Goal: Information Seeking & Learning: Learn about a topic

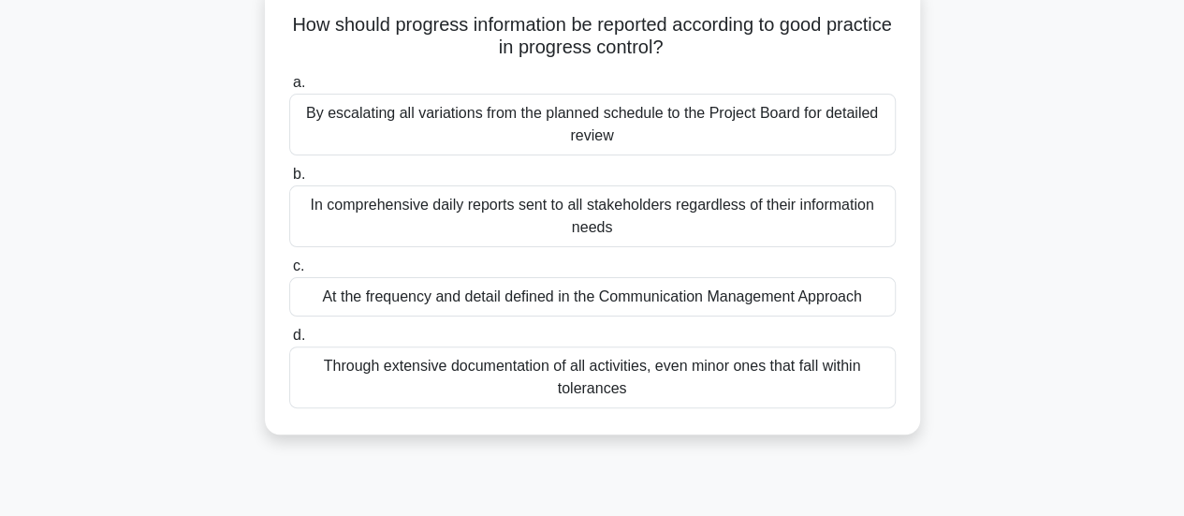
scroll to position [140, 0]
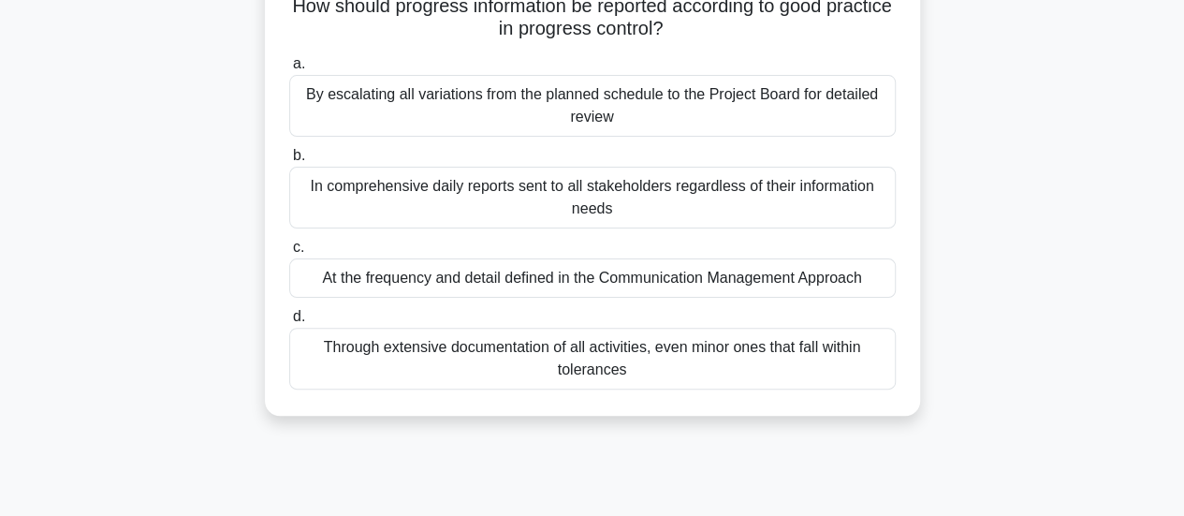
click at [734, 279] on div "At the frequency and detail defined in the Communication Management Approach" at bounding box center [592, 277] width 606 height 39
click at [289, 254] on input "c. At the frequency and detail defined in the Communication Management Approach" at bounding box center [289, 247] width 0 height 12
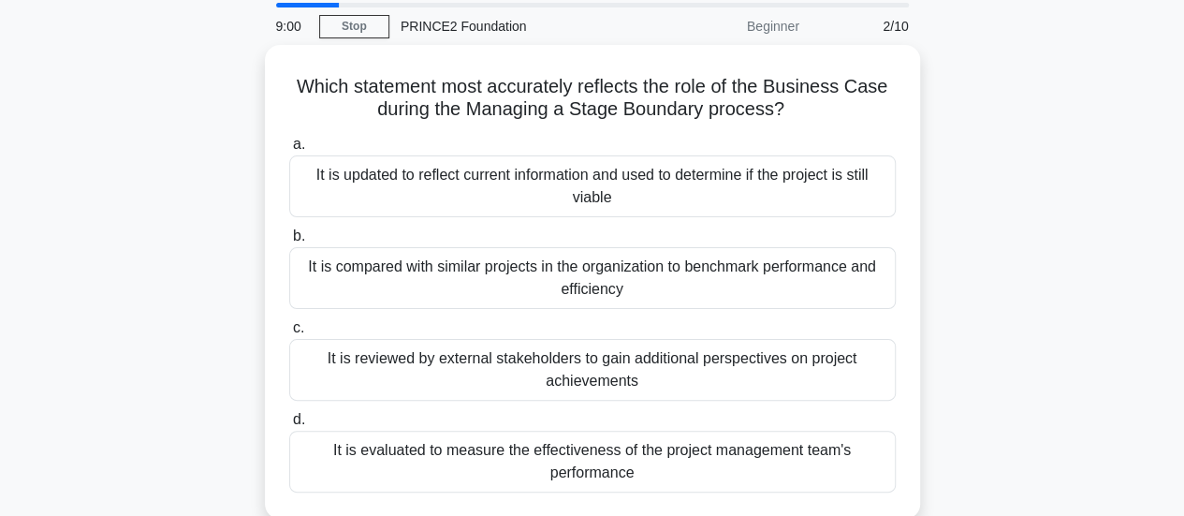
scroll to position [56, 0]
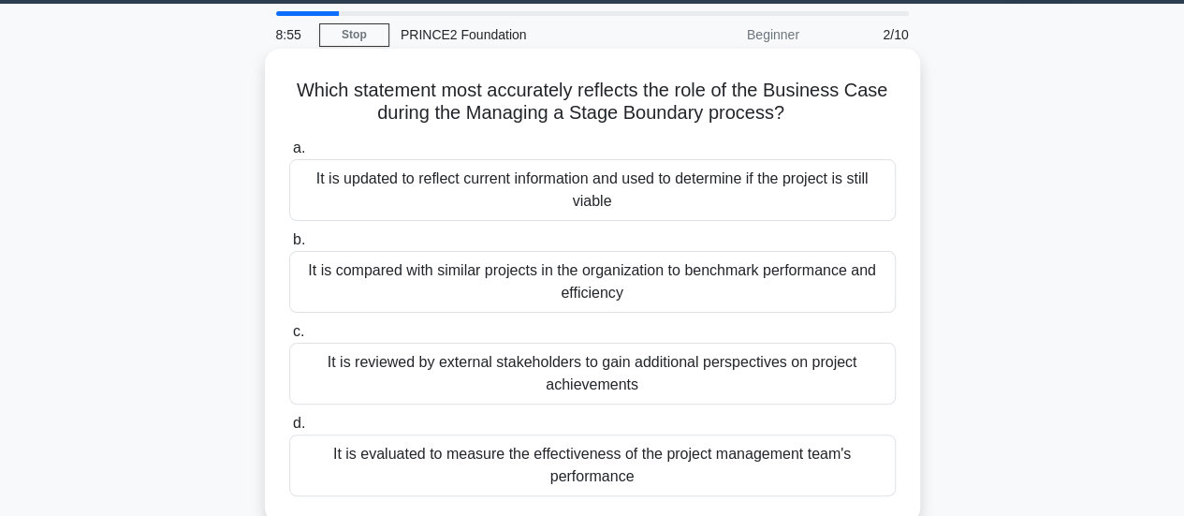
click at [730, 187] on div "It is updated to reflect current information and used to determine if the proje…" at bounding box center [592, 190] width 606 height 62
click at [289, 154] on input "a. It is updated to reflect current information and used to determine if the pr…" at bounding box center [289, 148] width 0 height 12
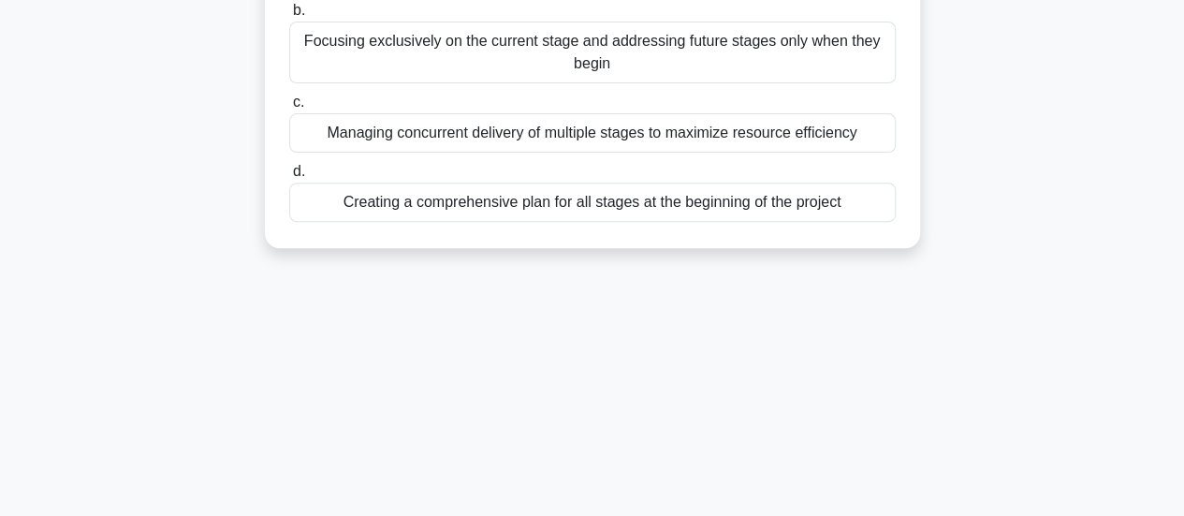
scroll to position [269, 0]
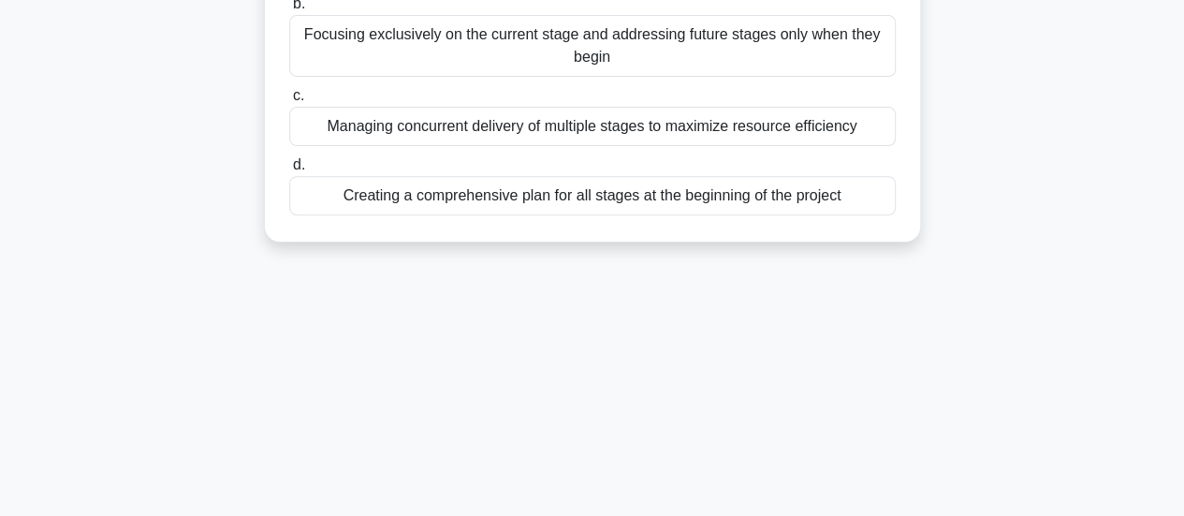
click at [812, 211] on div "Creating a comprehensive plan for all stages at the beginning of the project" at bounding box center [592, 195] width 606 height 39
click at [289, 171] on input "d. Creating a comprehensive plan for all stages at the beginning of the project" at bounding box center [289, 165] width 0 height 12
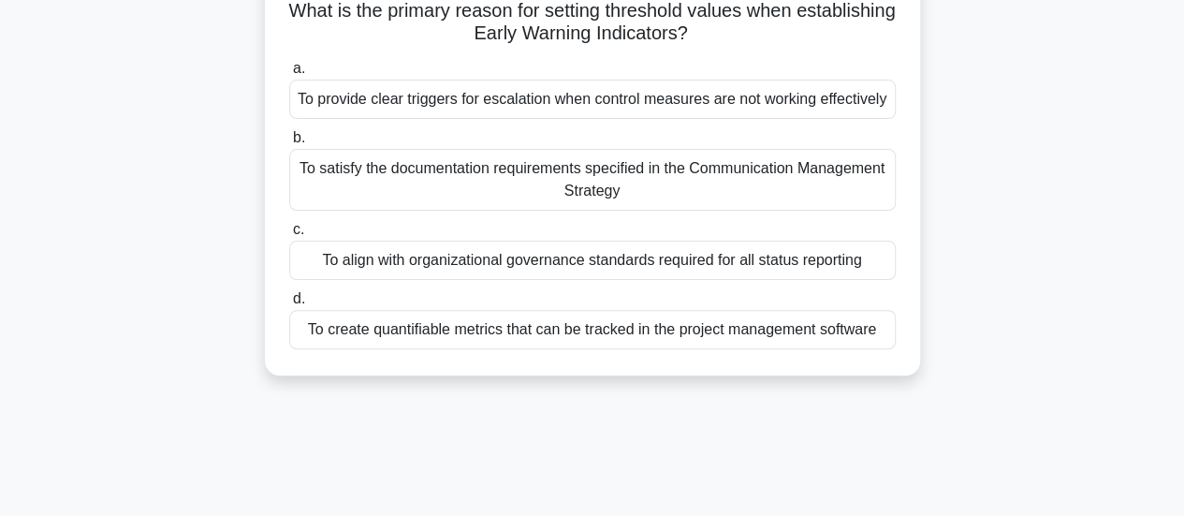
scroll to position [146, 0]
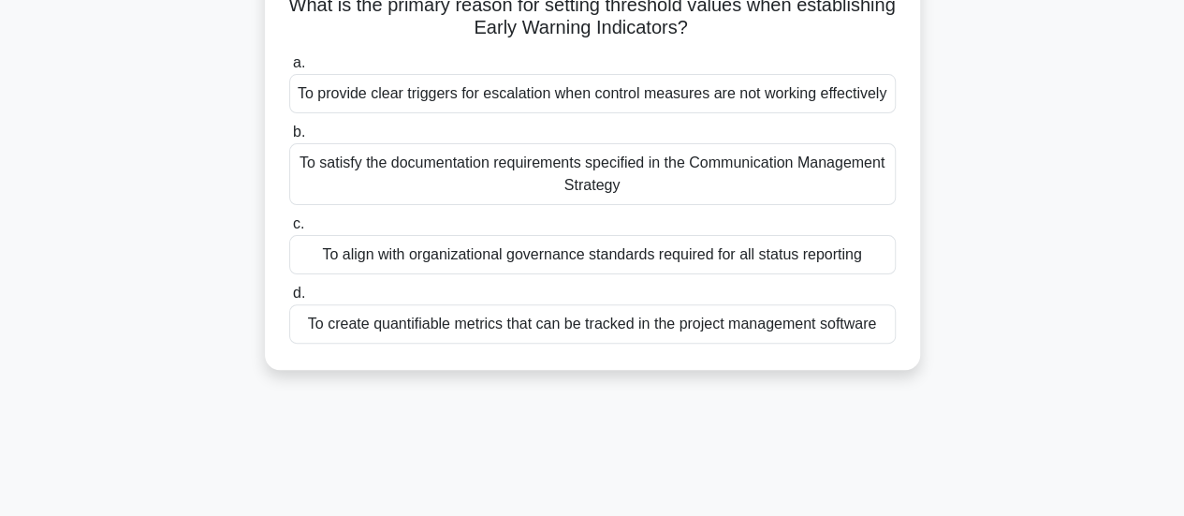
click at [825, 97] on div "To provide clear triggers for escalation when control measures are not working …" at bounding box center [592, 93] width 606 height 39
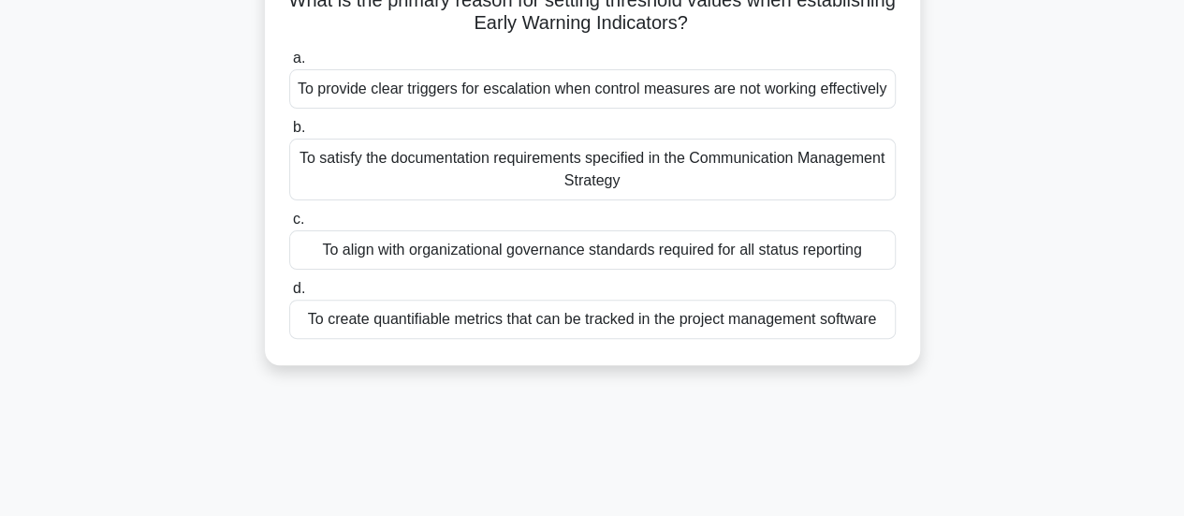
click at [289, 65] on input "a. To provide clear triggers for escalation when control measures are not worki…" at bounding box center [289, 58] width 0 height 12
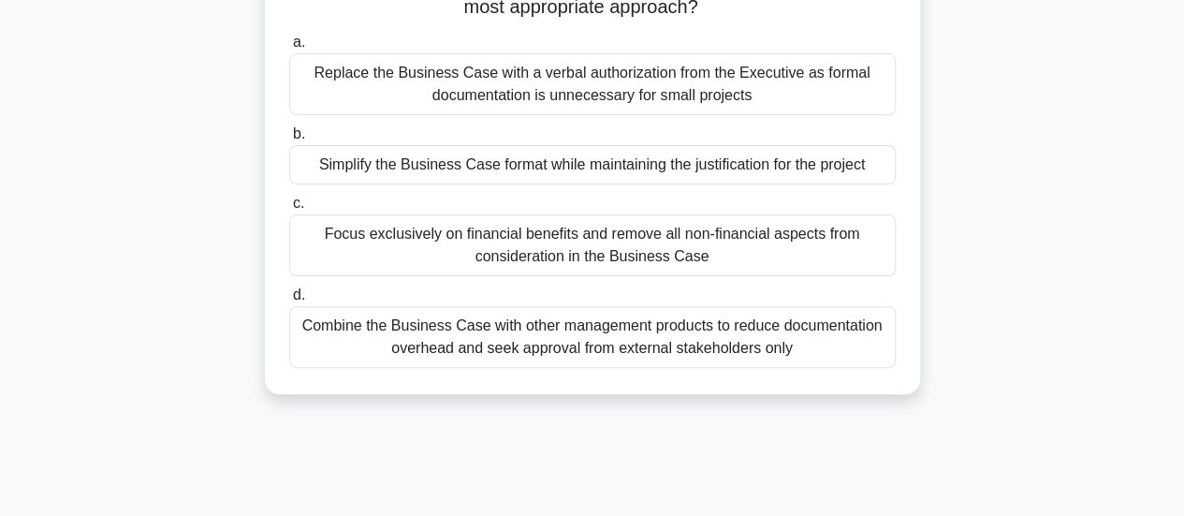
scroll to position [168, 0]
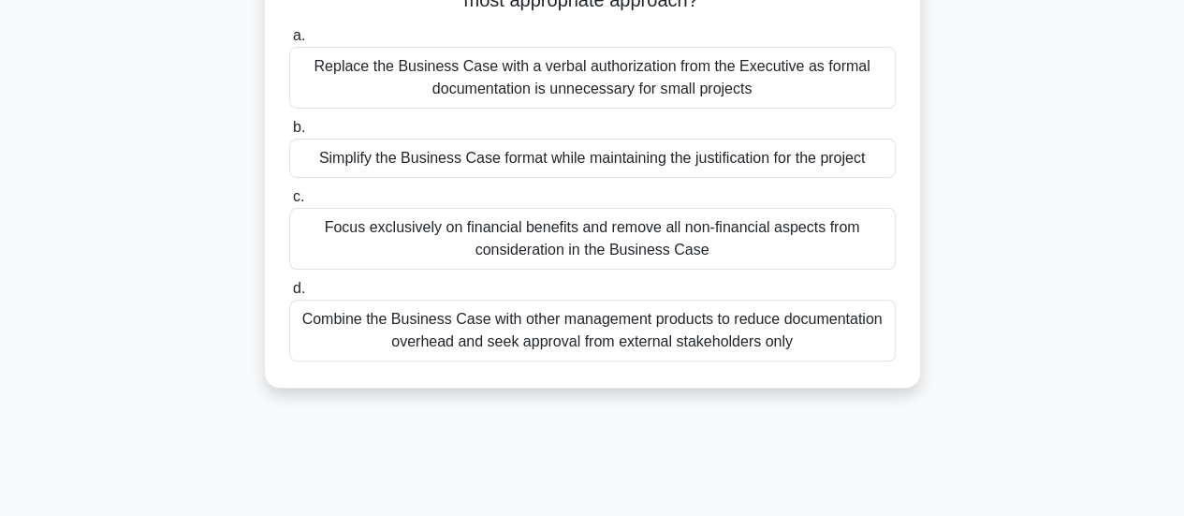
click at [807, 164] on div "Simplify the Business Case format while maintaining the justification for the p…" at bounding box center [592, 157] width 606 height 39
click at [289, 134] on input "b. Simplify the Business Case format while maintaining the justification for th…" at bounding box center [289, 128] width 0 height 12
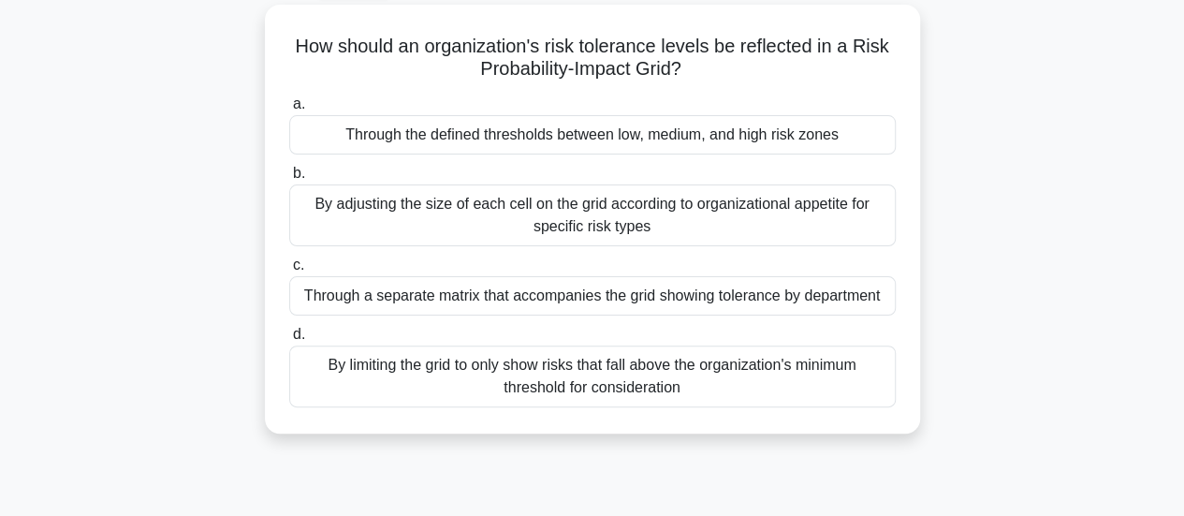
scroll to position [105, 0]
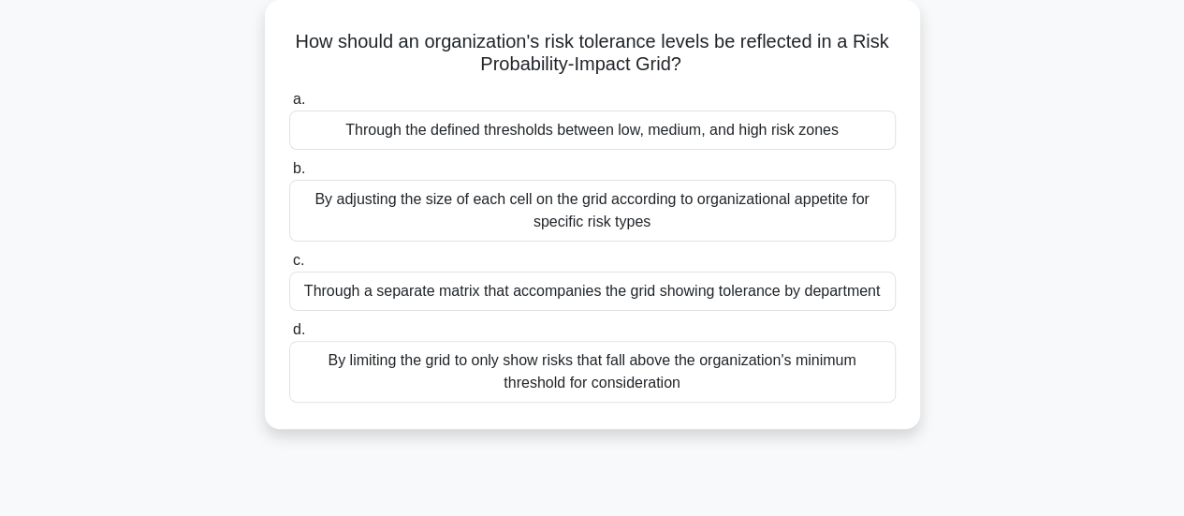
click at [709, 211] on div "By adjusting the size of each cell on the grid according to organizational appe…" at bounding box center [592, 211] width 606 height 62
click at [289, 175] on input "b. By adjusting the size of each cell on the grid according to organizational a…" at bounding box center [289, 169] width 0 height 12
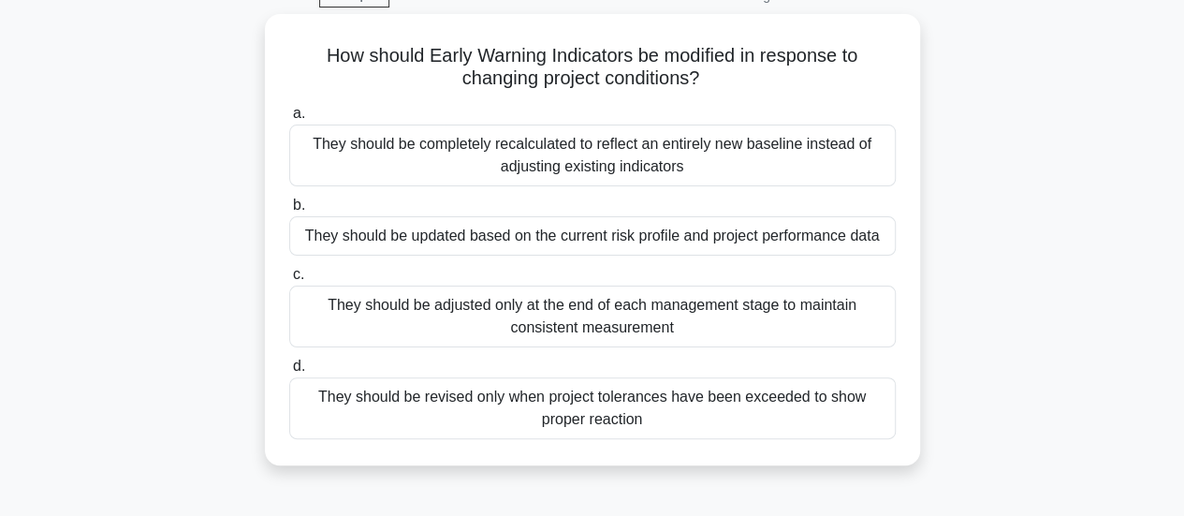
scroll to position [99, 0]
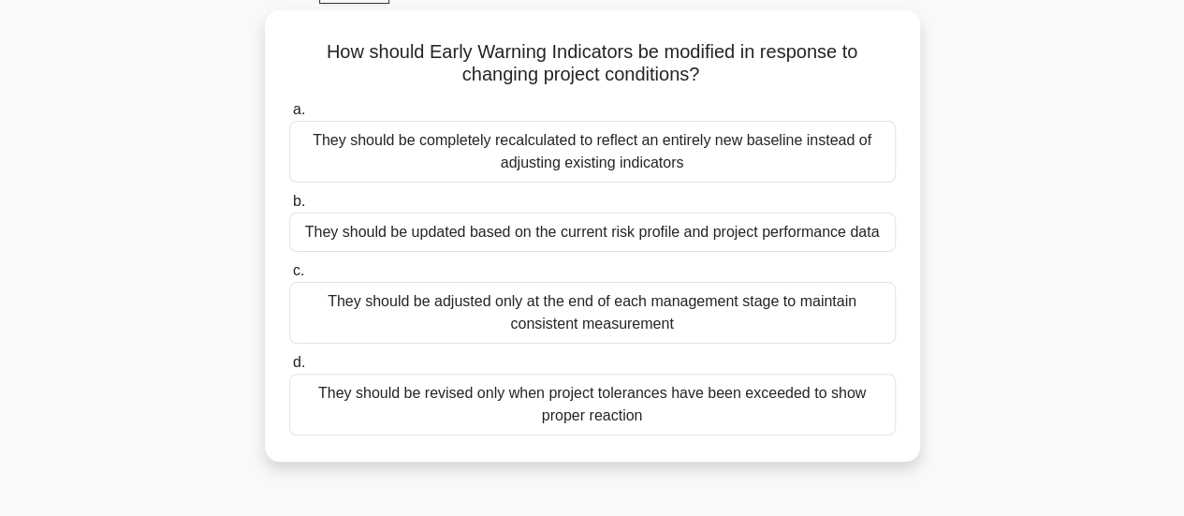
click at [758, 238] on div "They should be updated based on the current risk profile and project performanc…" at bounding box center [592, 231] width 606 height 39
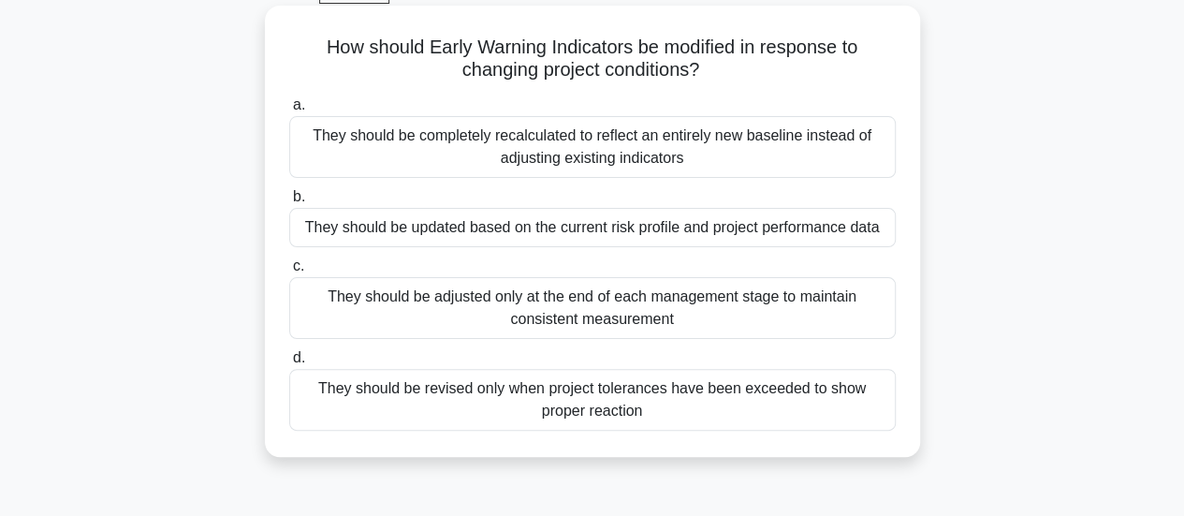
click at [289, 203] on input "b. They should be updated based on the current risk profile and project perform…" at bounding box center [289, 197] width 0 height 12
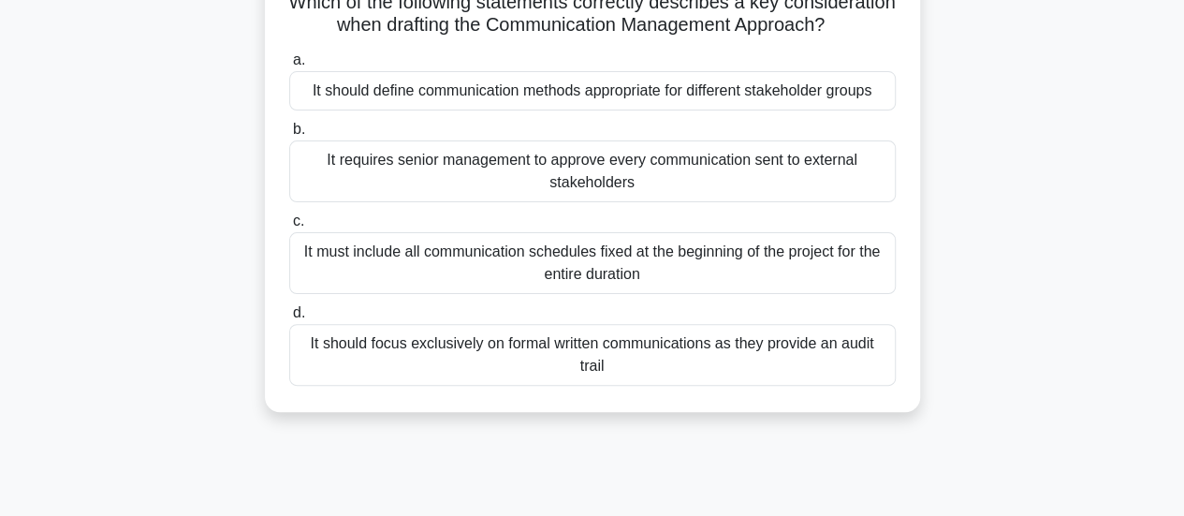
scroll to position [148, 0]
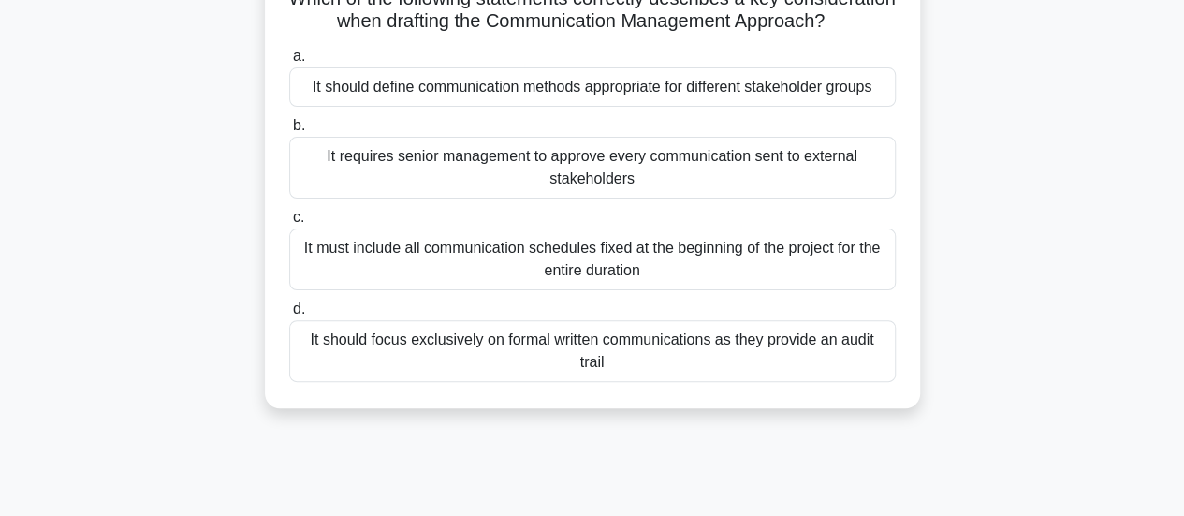
click at [851, 107] on div "It should define communication methods appropriate for different stakeholder gr…" at bounding box center [592, 86] width 606 height 39
click at [289, 63] on input "a. It should define communication methods appropriate for different stakeholder…" at bounding box center [289, 57] width 0 height 12
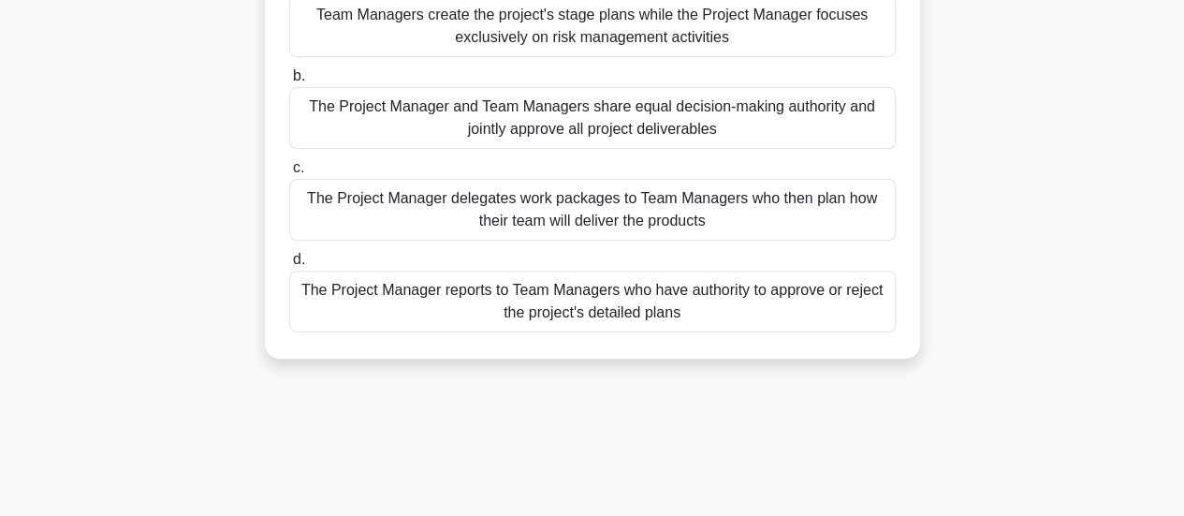
scroll to position [249, 0]
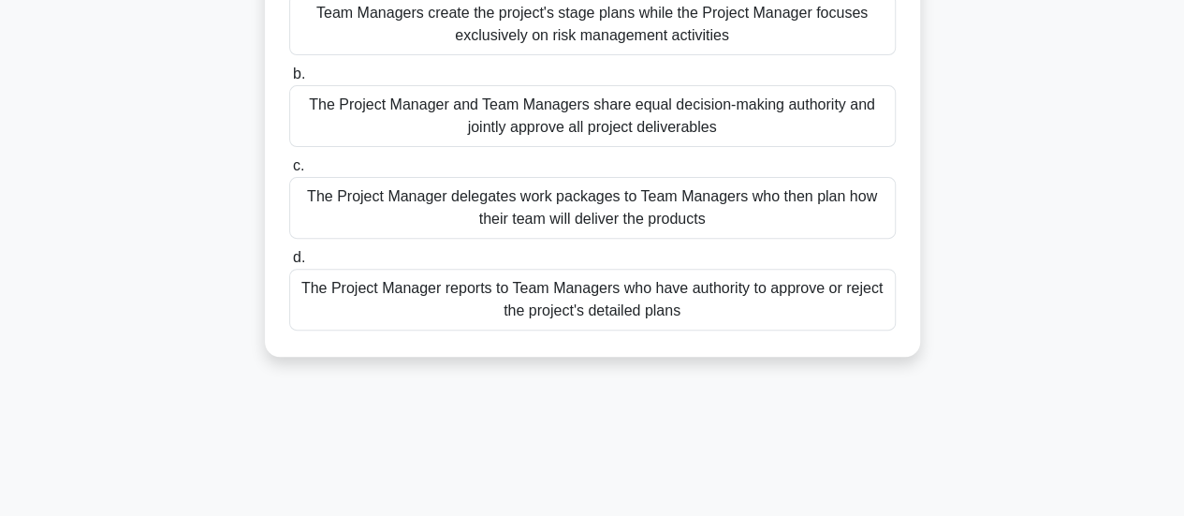
click at [782, 210] on div "The Project Manager delegates work packages to Team Managers who then plan how …" at bounding box center [592, 208] width 606 height 62
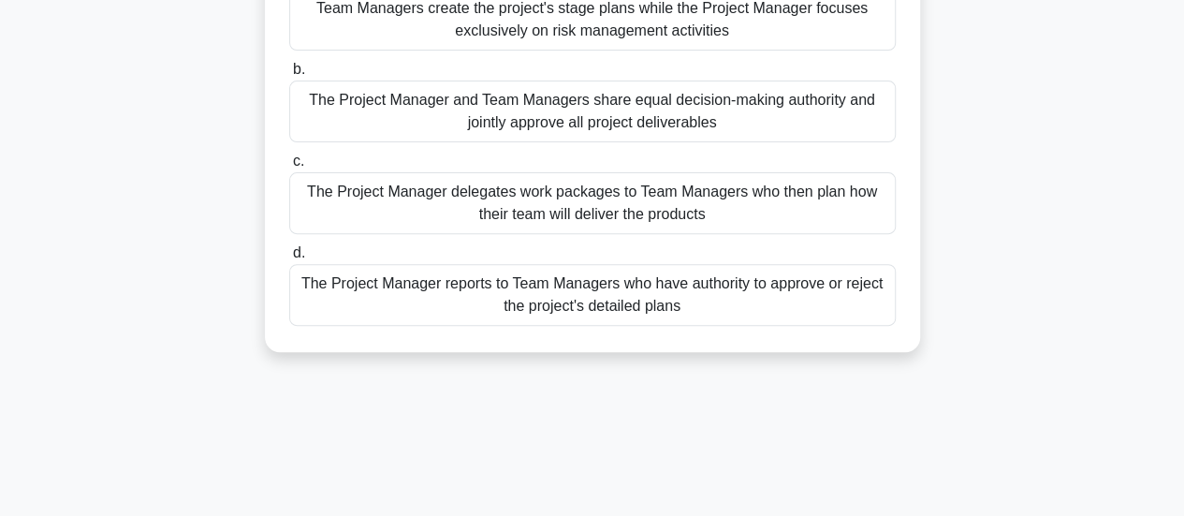
click at [289, 167] on input "c. The Project Manager delegates work packages to Team Managers who then plan h…" at bounding box center [289, 161] width 0 height 12
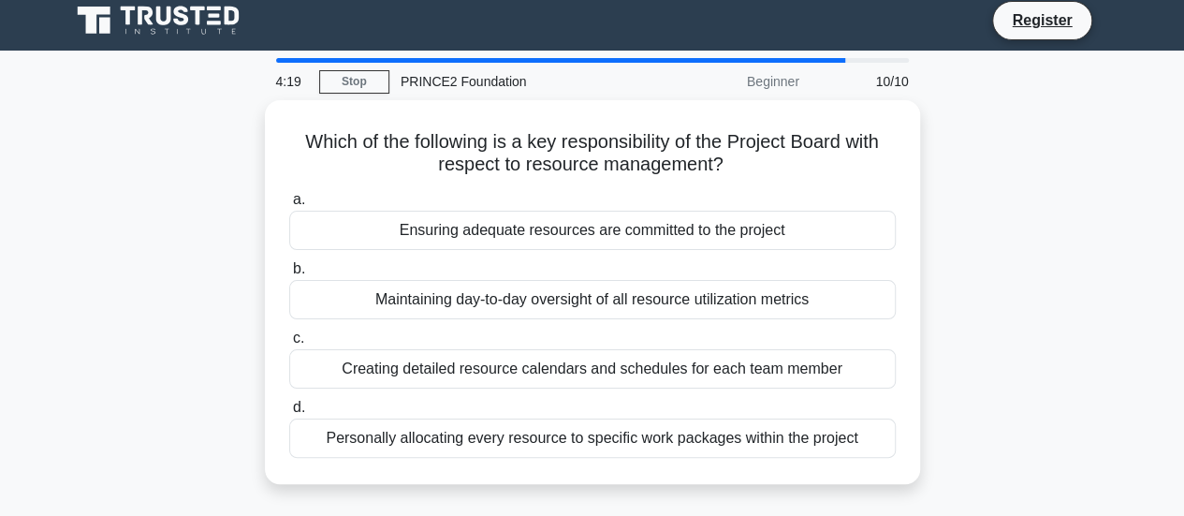
scroll to position [0, 0]
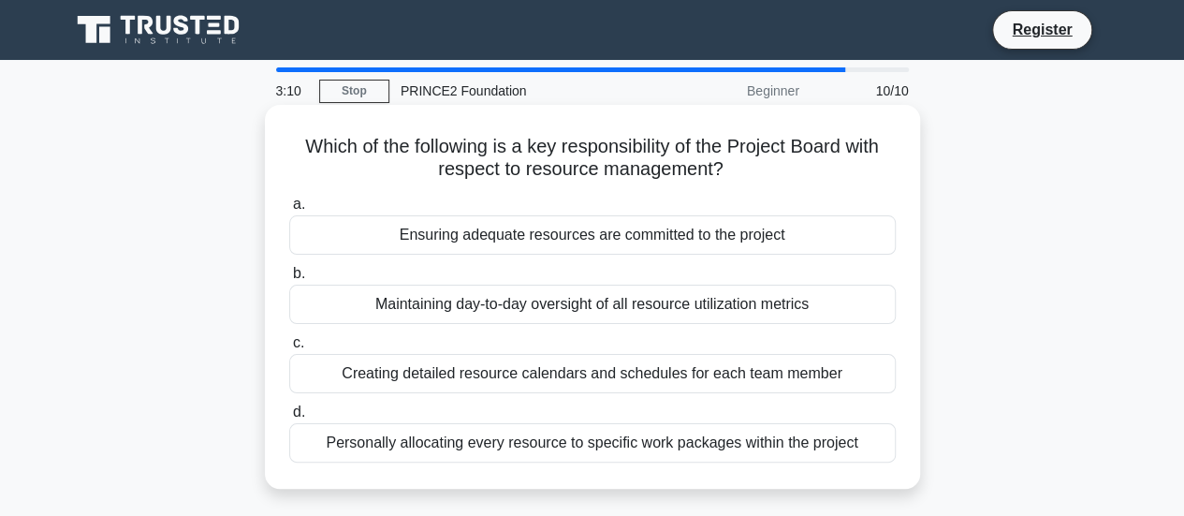
click at [763, 225] on div "Ensuring adequate resources are committed to the project" at bounding box center [592, 234] width 606 height 39
click at [289, 211] on input "a. Ensuring adequate resources are committed to the project" at bounding box center [289, 204] width 0 height 12
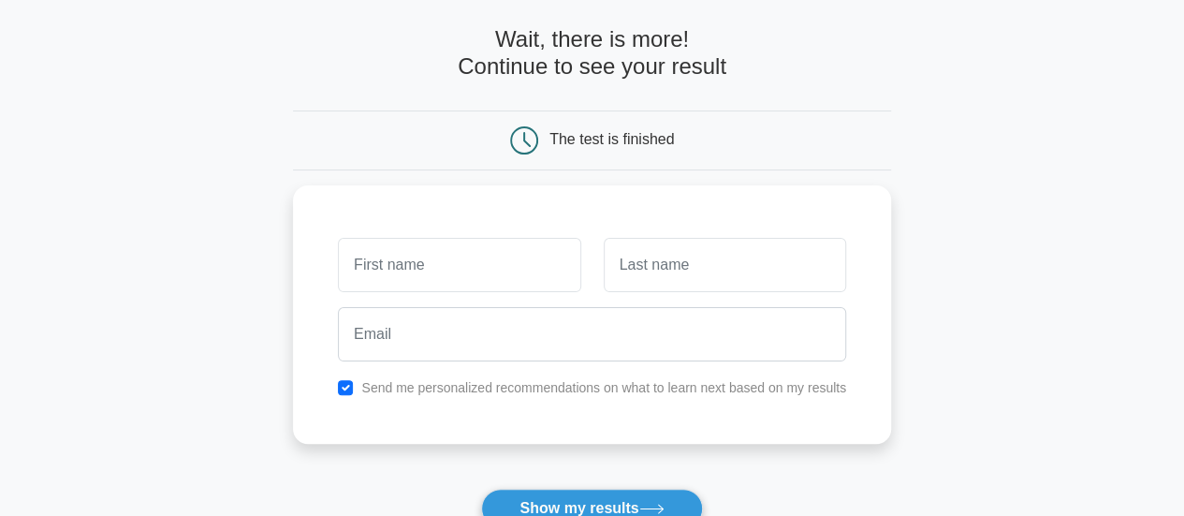
scroll to position [51, 0]
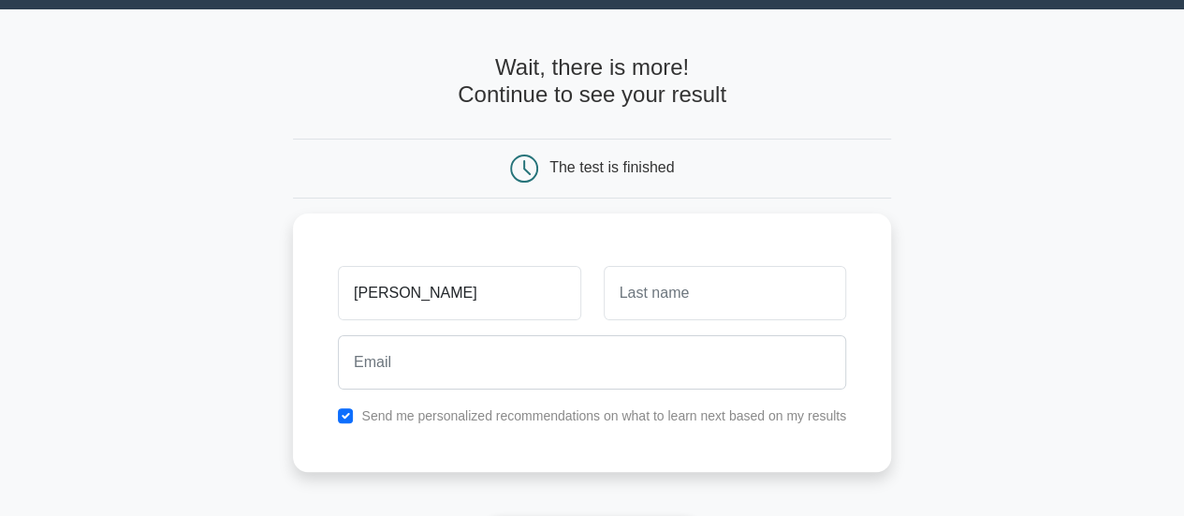
type input "[PERSON_NAME]"
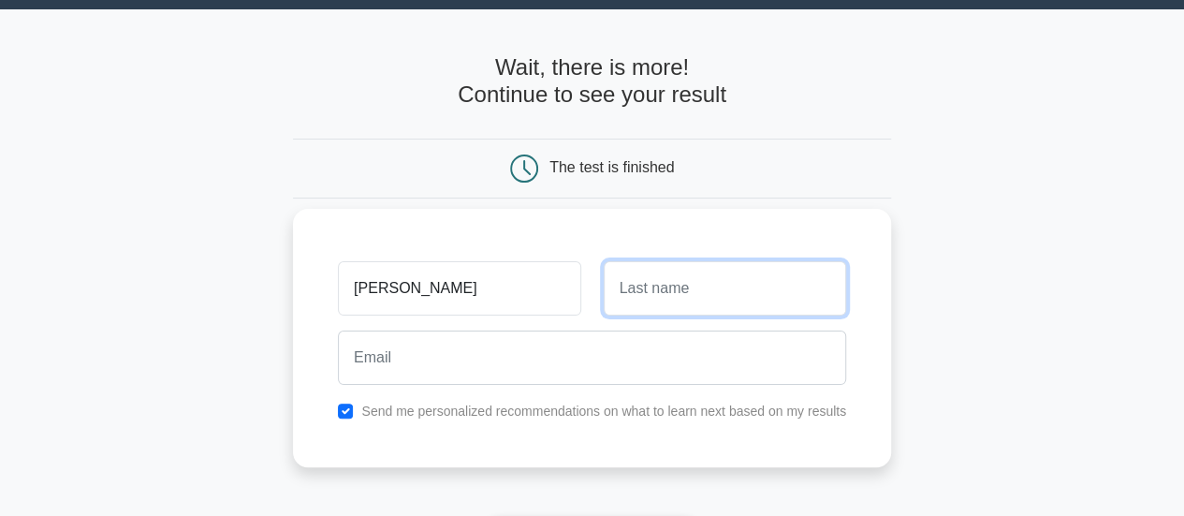
click at [668, 287] on input "text" at bounding box center [725, 288] width 242 height 54
type input "Hasaj"
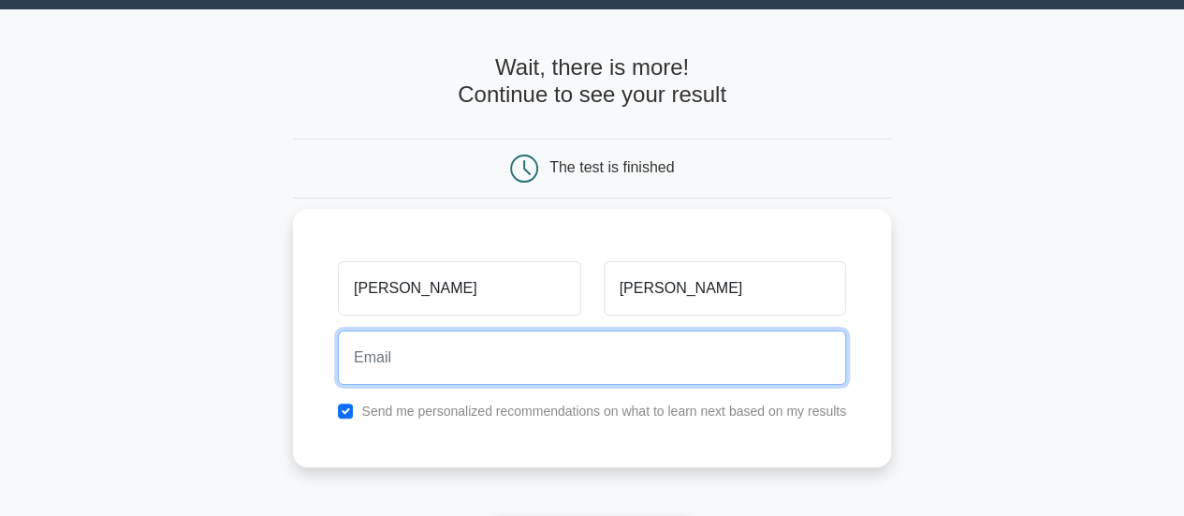
click at [501, 359] on input "email" at bounding box center [592, 357] width 508 height 54
type input "minamata.mm@gmail.com"
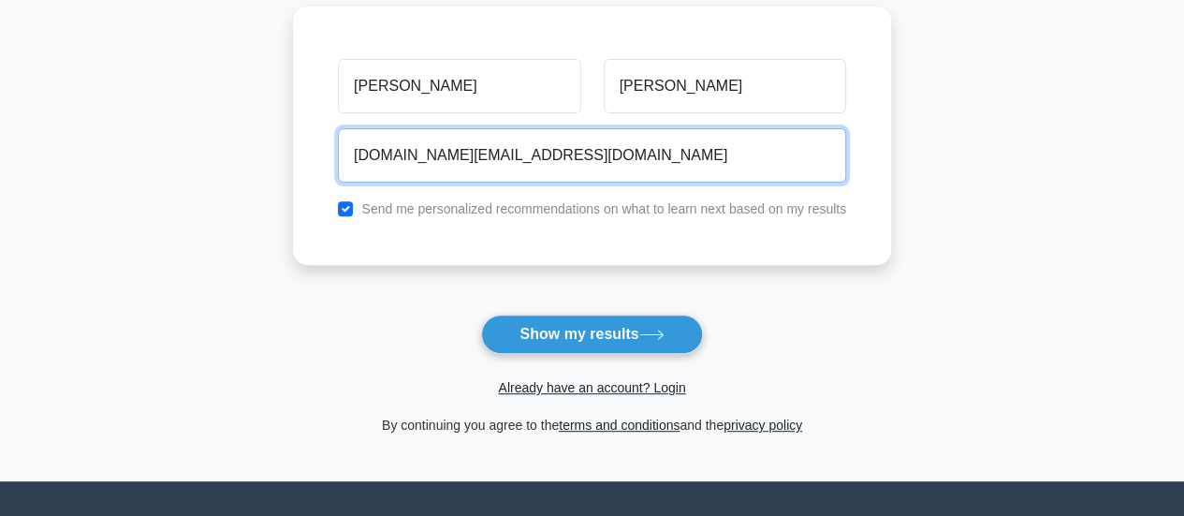
scroll to position [256, 0]
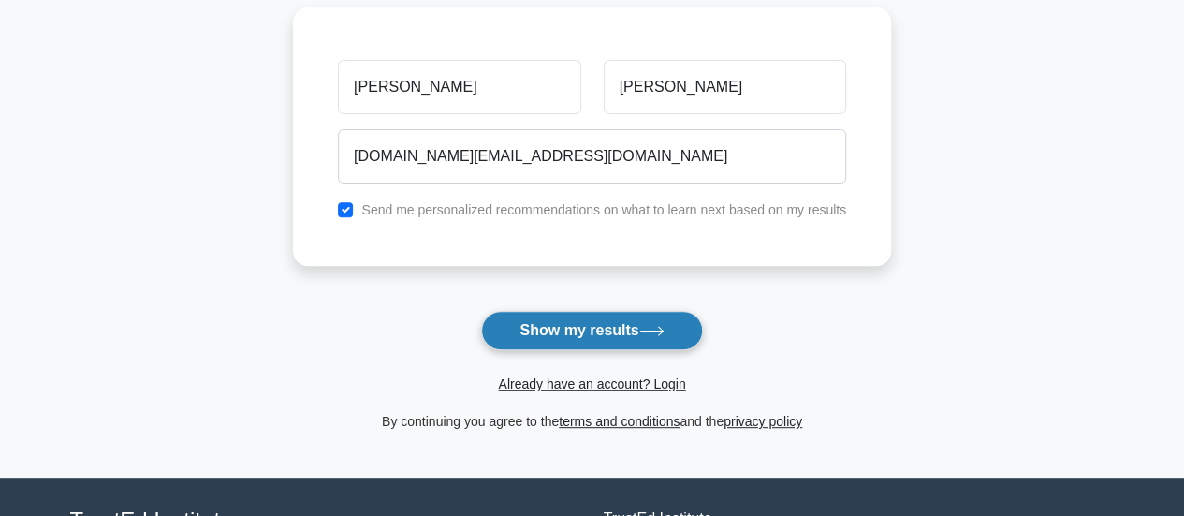
click at [617, 333] on button "Show my results" at bounding box center [591, 330] width 221 height 39
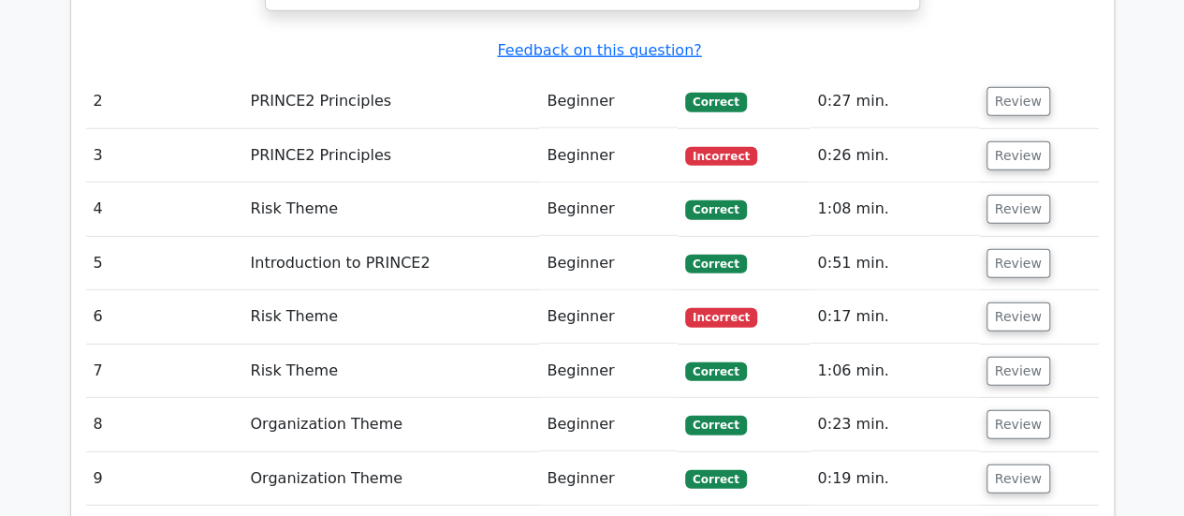
scroll to position [2562, 0]
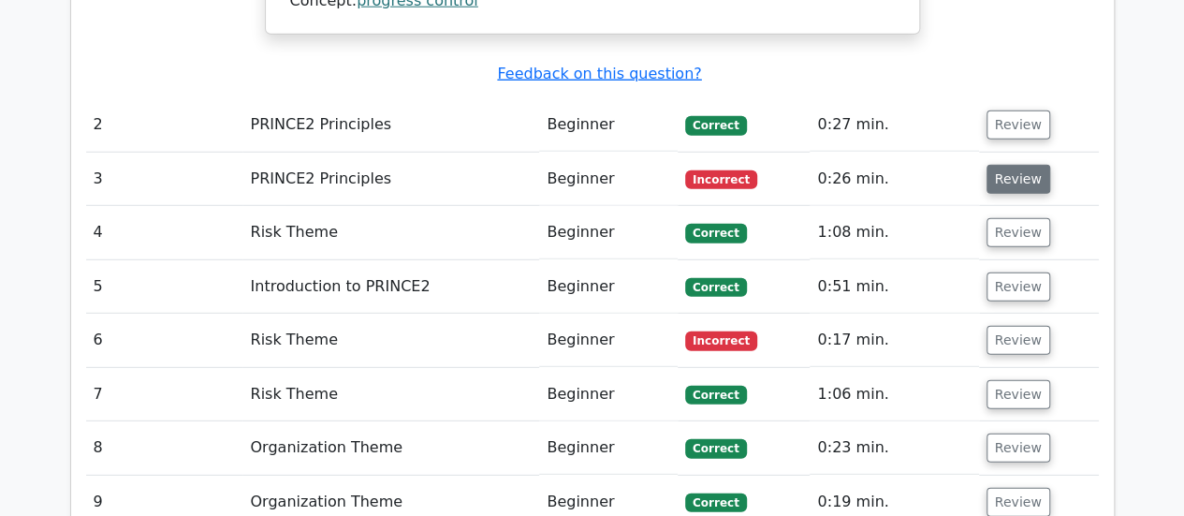
click at [1020, 165] on button "Review" at bounding box center [1018, 179] width 64 height 29
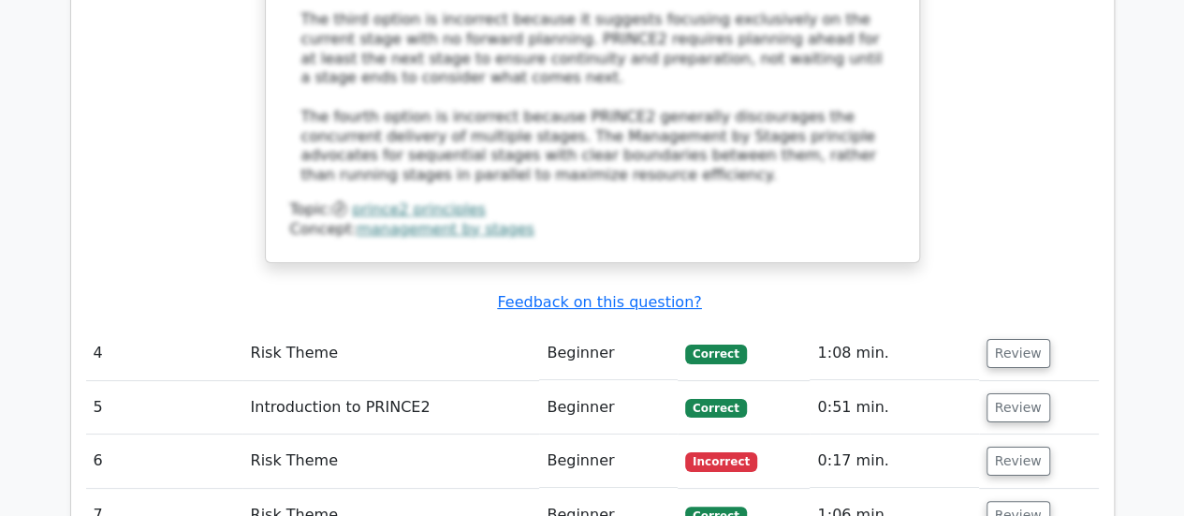
scroll to position [3498, 0]
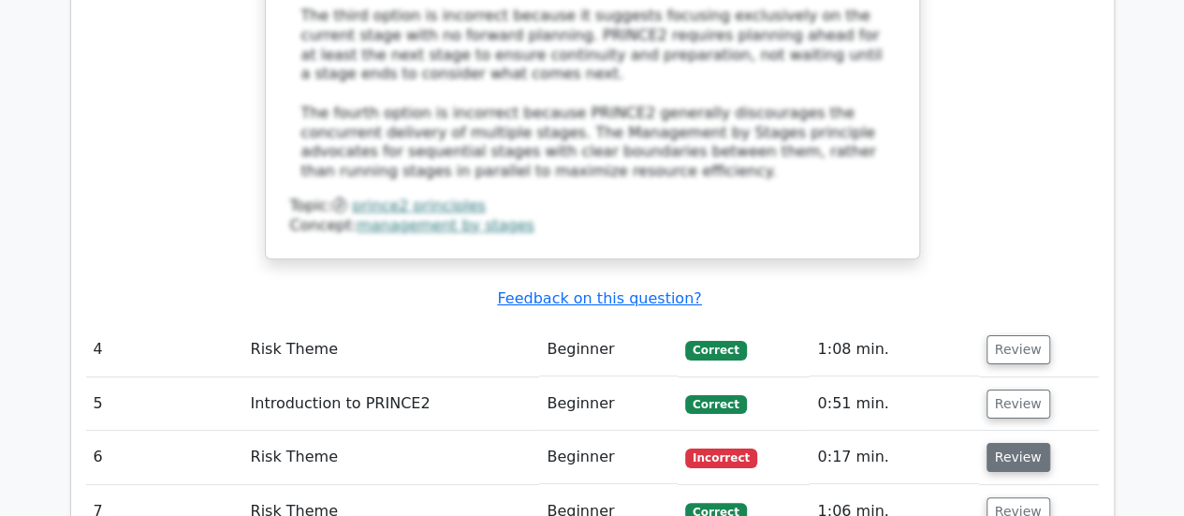
click at [1022, 443] on button "Review" at bounding box center [1018, 457] width 64 height 29
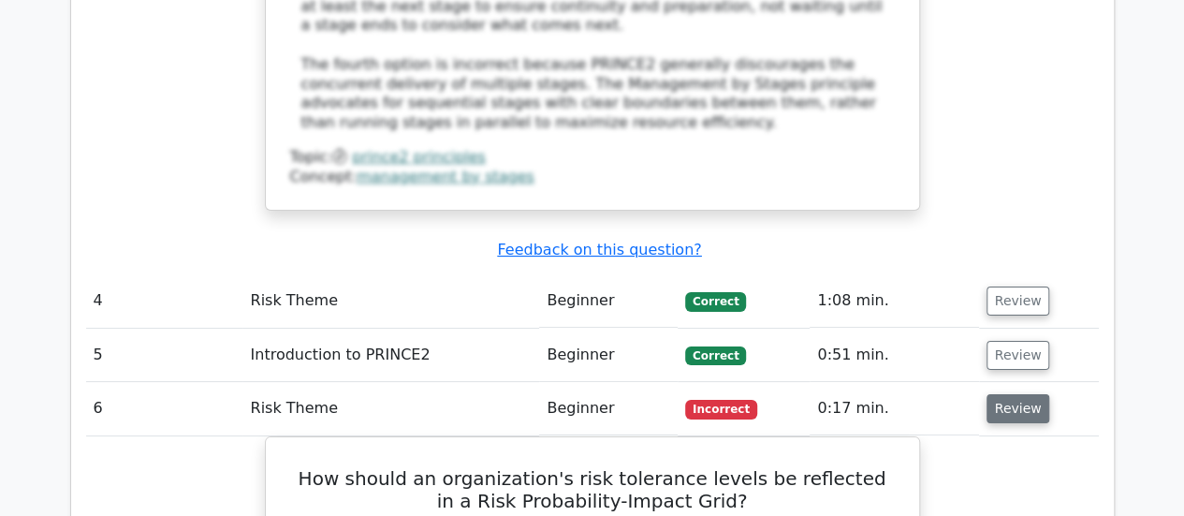
scroll to position [3550, 0]
